Goal: Task Accomplishment & Management: Manage account settings

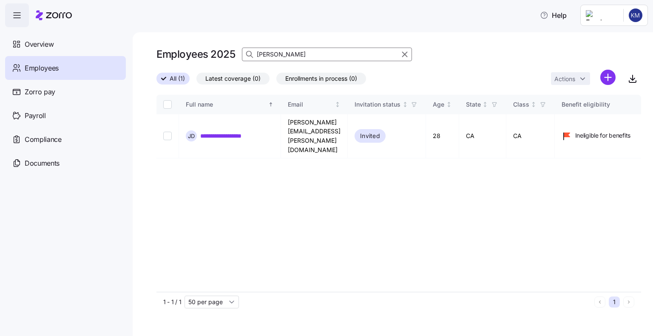
drag, startPoint x: 277, startPoint y: 52, endPoint x: 254, endPoint y: 52, distance: 23.0
click at [254, 52] on div "[PERSON_NAME]" at bounding box center [327, 55] width 170 height 14
type input "[PERSON_NAME]"
click at [171, 132] on input "Select record 1" at bounding box center [167, 136] width 9 height 9
checkbox input "true"
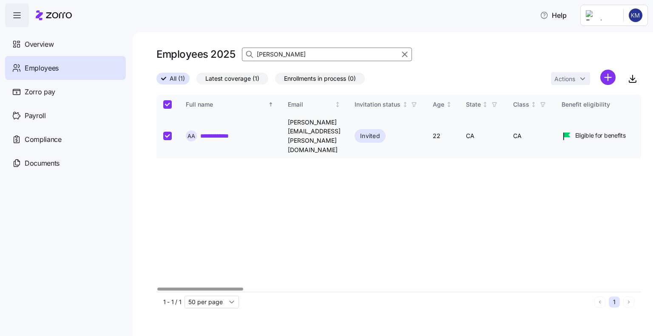
checkbox input "true"
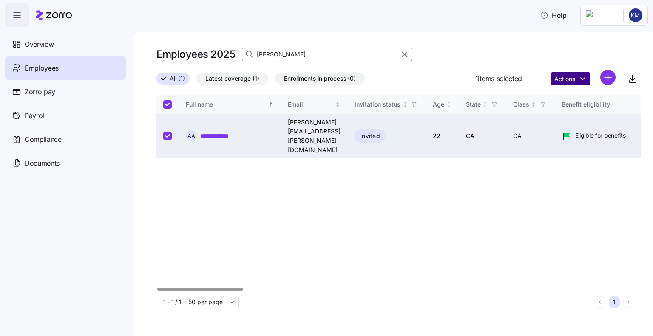
click at [575, 79] on html "**********" at bounding box center [326, 165] width 653 height 331
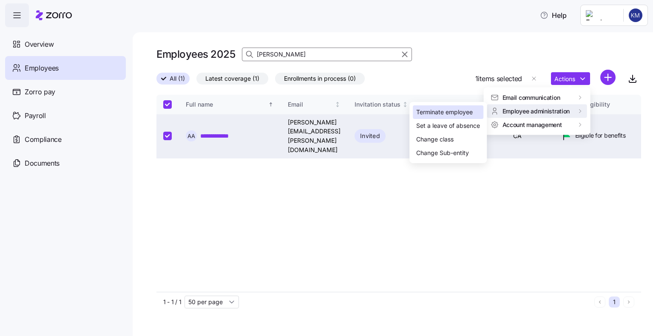
click at [458, 114] on div "Terminate employee" at bounding box center [444, 112] width 57 height 9
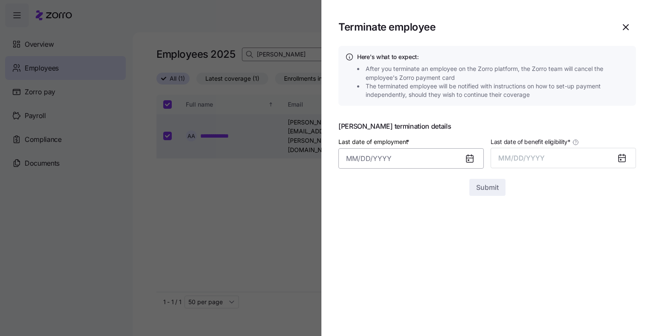
click at [379, 158] on input "Last date of employment *" at bounding box center [410, 158] width 145 height 20
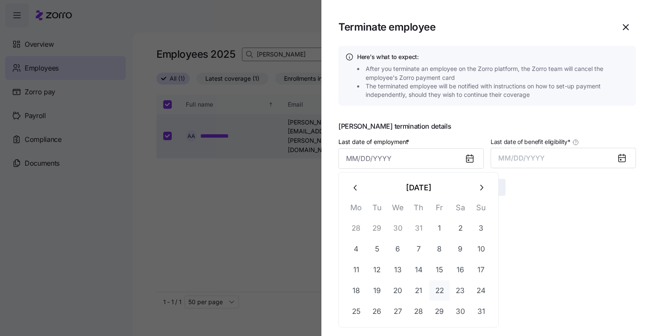
click at [437, 289] on button "22" at bounding box center [439, 291] width 20 height 20
type input "[DATE]"
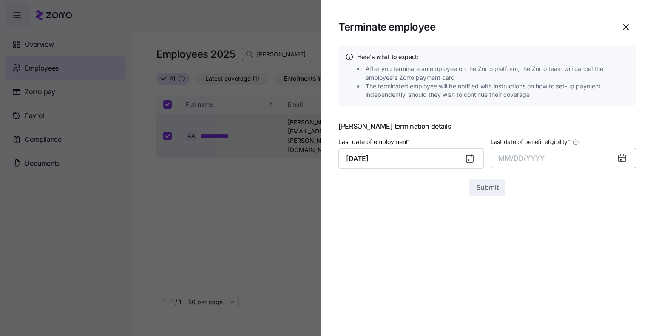
click at [510, 158] on span "MM/DD/YYYY" at bounding box center [521, 158] width 46 height 9
click at [571, 256] on button "Aug" at bounding box center [571, 253] width 48 height 20
click at [492, 185] on span "Submit" at bounding box center [487, 187] width 23 height 10
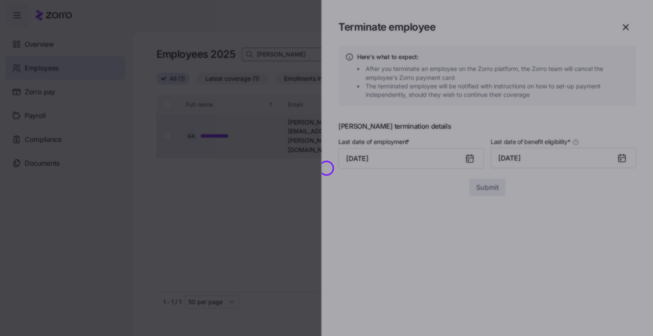
checkbox input "false"
